Goal: Find specific page/section: Find specific page/section

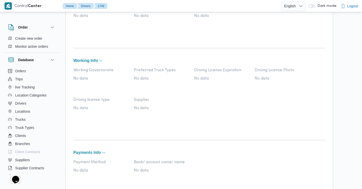
scroll to position [225, 0]
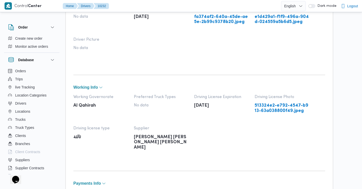
scroll to position [94, 0]
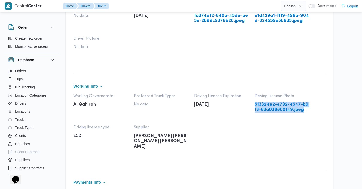
click at [268, 106] on link "513324e2-e792-4547-b913-63a038800f49.jpeg" at bounding box center [282, 107] width 55 height 10
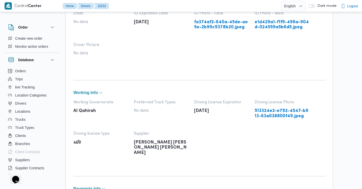
click at [264, 113] on link "513324e2-e792-4547-b913-63a038800f49.jpeg" at bounding box center [282, 113] width 55 height 10
click at [86, 2] on nav "Home Drivers 10232" at bounding box center [86, 6] width 46 height 13
click at [87, 7] on button "Drivers" at bounding box center [86, 6] width 18 height 6
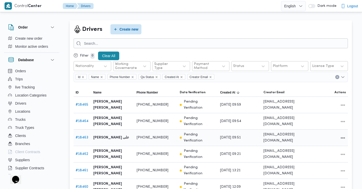
click at [84, 137] on link "# 18463" at bounding box center [82, 137] width 13 height 3
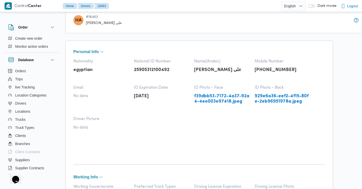
scroll to position [3, 0]
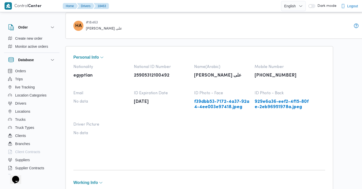
click at [281, 107] on link "929e6a36-eef2-4f15-80fe-2eb96951978a.jpeg" at bounding box center [282, 104] width 55 height 10
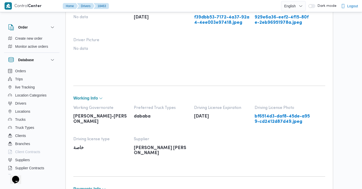
scroll to position [96, 0]
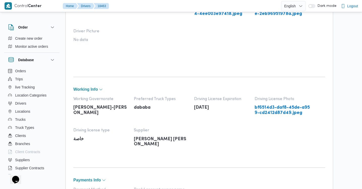
click at [276, 108] on link "bf6514d3-daf8-45de-a959-cd2412d87d49.jpeg" at bounding box center [282, 110] width 55 height 10
